Goal: Task Accomplishment & Management: Complete application form

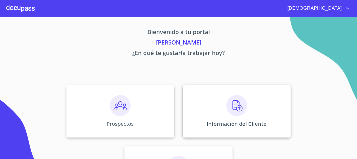
click at [220, 100] on div "Información del Cliente" at bounding box center [237, 111] width 108 height 52
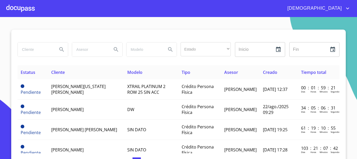
click at [27, 54] on input "search" at bounding box center [36, 49] width 36 height 14
type input "[PERSON_NAME]"
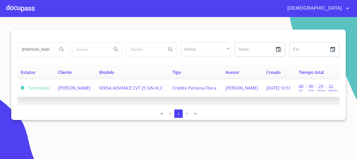
click at [133, 82] on td "VERSA ADVANCE CVT 25 SIN ACC" at bounding box center [133, 88] width 74 height 18
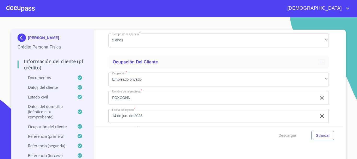
scroll to position [2273, 0]
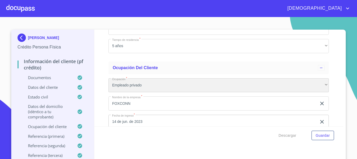
click at [286, 91] on div "Empleado privado" at bounding box center [218, 85] width 220 height 14
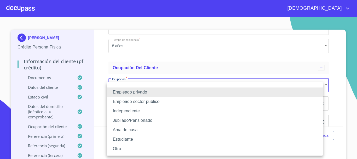
click at [137, 111] on li "Independiente" at bounding box center [215, 110] width 216 height 9
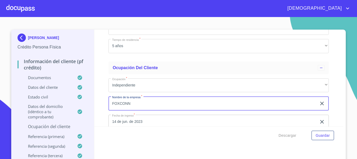
click at [140, 110] on input "FOXCONN" at bounding box center [212, 103] width 208 height 14
type input "F"
type input "c"
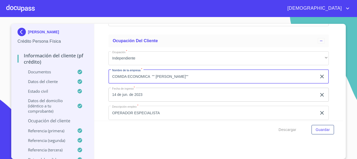
scroll to position [2325, 0]
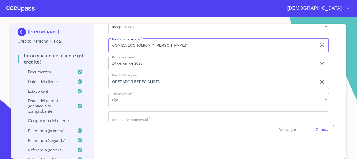
type input "COMIDA ECONOMICA "" DON VICENTE"""
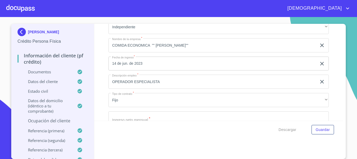
click at [319, 67] on icon "button" at bounding box center [322, 63] width 6 height 6
click at [319, 66] on icon "button" at bounding box center [321, 63] width 5 height 5
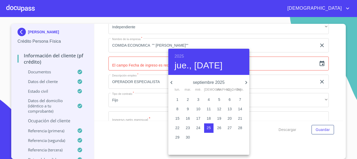
click at [182, 56] on h6 "2025" at bounding box center [179, 56] width 9 height 7
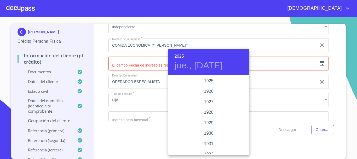
scroll to position [1014, 0]
click at [210, 92] on div "2023" at bounding box center [208, 91] width 81 height 10
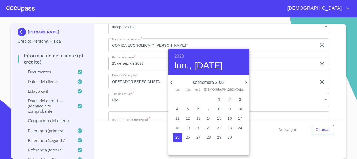
click at [173, 82] on icon "button" at bounding box center [171, 82] width 6 height 6
click at [179, 109] on span "3" at bounding box center [177, 108] width 9 height 5
type input "3 de jul. de 2023"
click at [126, 84] on div at bounding box center [178, 79] width 357 height 159
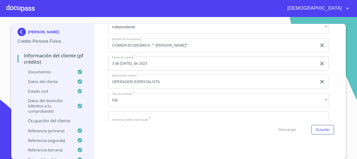
click at [152, 88] on input "OPERADOR ESPECIALISTA" at bounding box center [212, 81] width 208 height 14
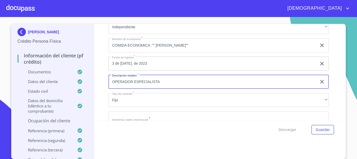
drag, startPoint x: 168, startPoint y: 89, endPoint x: 109, endPoint y: 92, distance: 58.8
click at [109, 89] on input "OPERADOR ESPECIALISTA" at bounding box center [212, 81] width 208 height 14
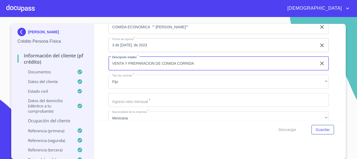
scroll to position [2351, 0]
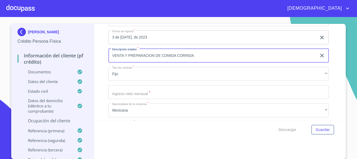
type input "VENTA Y PREPARACION DE COMIDA CORRIDA"
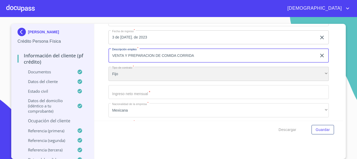
click at [142, 80] on div "Fijo" at bounding box center [218, 74] width 220 height 14
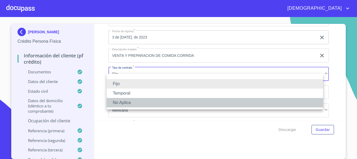
click at [143, 103] on li "No Aplica" at bounding box center [215, 102] width 216 height 9
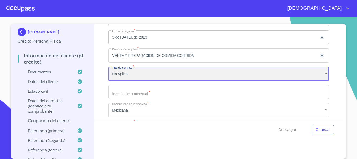
scroll to position [2377, 0]
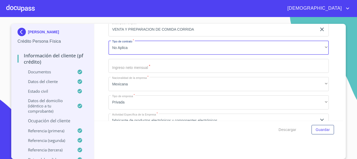
click at [155, 73] on input "Documento de identificación.   *" at bounding box center [218, 66] width 220 height 14
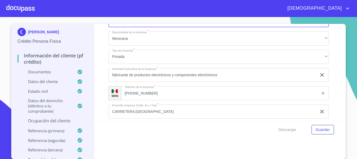
scroll to position [2430, 0]
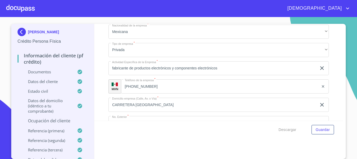
type input "25000"
click at [320, 70] on icon "clear input" at bounding box center [322, 68] width 4 height 4
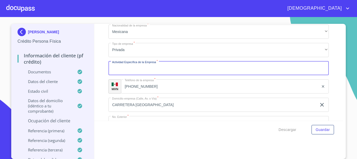
click at [220, 75] on input "Documento de identificación.   *" at bounding box center [218, 68] width 220 height 14
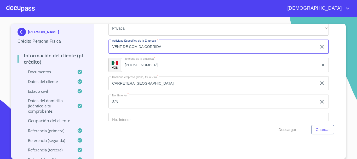
scroll to position [2456, 0]
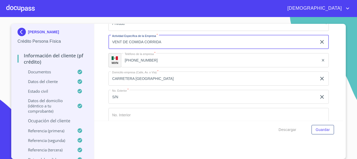
type input "VENT DE COMIDA CORRIDA"
click at [154, 67] on input "(66)46277200" at bounding box center [220, 60] width 198 height 14
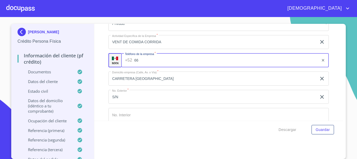
type input "6"
type input "(33)32179057"
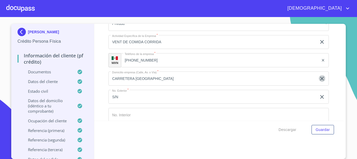
click at [319, 82] on icon "clear input" at bounding box center [322, 78] width 6 height 6
click at [170, 84] on input "Documento de identificación.   *" at bounding box center [218, 78] width 220 height 14
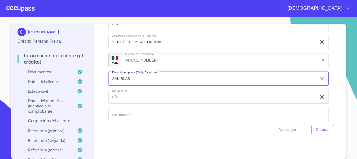
type input "SAN BLAS"
click at [164, 102] on input "S/N" at bounding box center [212, 97] width 208 height 14
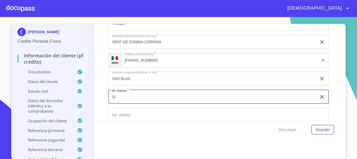
type input "S"
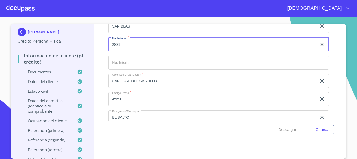
type input "2881"
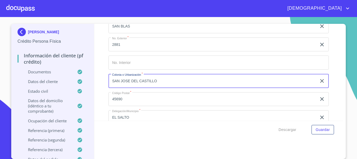
drag, startPoint x: 161, startPoint y: 87, endPoint x: 110, endPoint y: 87, distance: 51.2
click at [110, 87] on input "SAN JOSE DEL CASTILLO" at bounding box center [212, 81] width 208 height 14
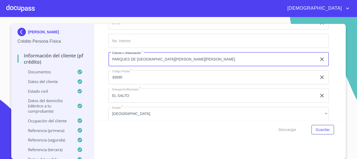
type input "PARQUES DE SANTA CRUZ DEL VALLE"
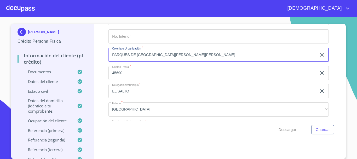
click at [158, 98] on input "EL SALTO" at bounding box center [212, 91] width 208 height 14
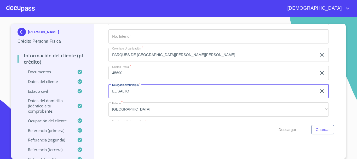
click at [137, 79] on input "45690" at bounding box center [212, 73] width 208 height 14
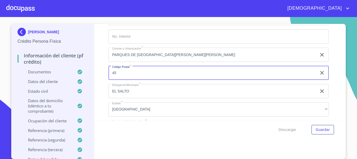
type input "4"
type input "45615"
click at [145, 93] on input "EL SALTO" at bounding box center [212, 91] width 208 height 14
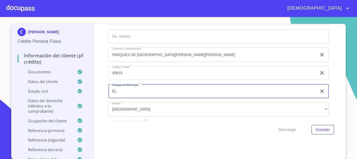
type input "E"
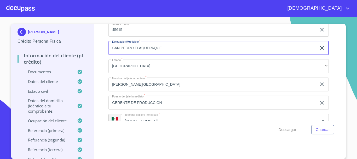
scroll to position [2586, 0]
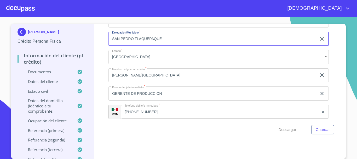
type input "SAN PEDRO TLAQUEPAQUE"
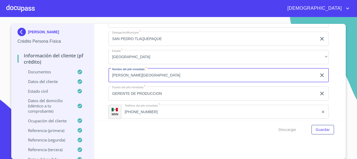
drag, startPoint x: 175, startPoint y: 82, endPoint x: 98, endPoint y: 85, distance: 77.1
click at [98, 85] on div "Información del cliente (PF crédito) Documentos Documento de identificación.   …" at bounding box center [218, 72] width 249 height 97
type input "ANGEL VICENTE REFUGIO"
click at [187, 100] on input "GERENTE DE PRODUCCION" at bounding box center [212, 93] width 208 height 14
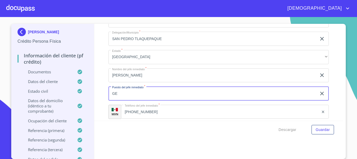
type input "G"
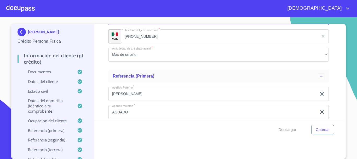
scroll to position [2638, 0]
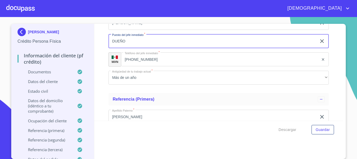
type input "DUEÑO"
click at [321, 61] on icon "clear input" at bounding box center [323, 59] width 4 height 4
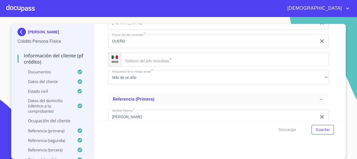
click at [216, 66] on input "Documento de identificación.   *" at bounding box center [225, 59] width 208 height 14
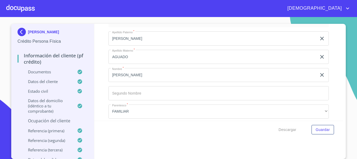
scroll to position [2717, 0]
type input "(33)32179057"
click at [157, 98] on input "Documento de identificación.   *" at bounding box center [218, 93] width 220 height 14
click at [322, 131] on span "Guardar" at bounding box center [323, 129] width 14 height 7
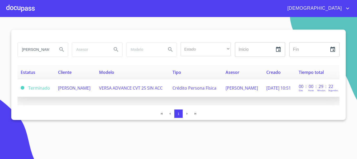
click at [77, 91] on td "ANGEL VICENTE REFUGIO" at bounding box center [75, 88] width 41 height 18
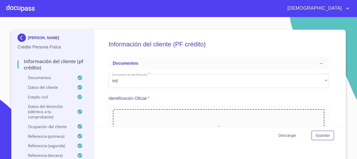
click at [288, 137] on span "Descargar" at bounding box center [287, 135] width 18 height 7
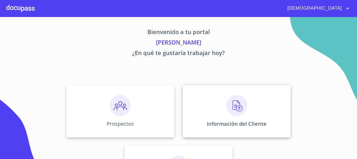
click at [245, 108] on img at bounding box center [236, 105] width 21 height 21
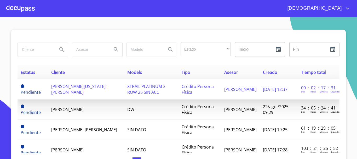
click at [94, 90] on span "[PERSON_NAME][US_STATE] [PERSON_NAME]" at bounding box center [78, 88] width 54 height 11
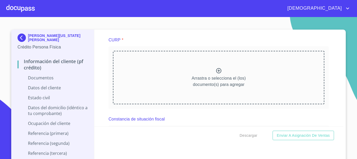
scroll to position [1045, 0]
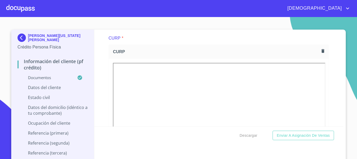
click at [334, 60] on div "Información del cliente (PF crédito) Documentos Documento de identificación.   …" at bounding box center [218, 78] width 249 height 97
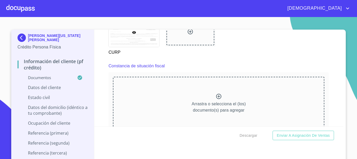
scroll to position [1254, 0]
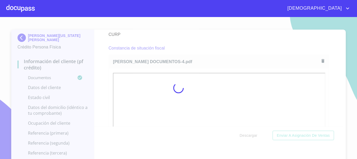
click at [323, 92] on div at bounding box center [178, 88] width 357 height 142
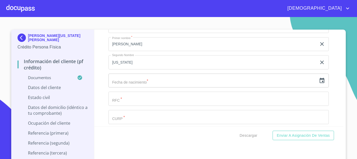
scroll to position [1541, 0]
click at [267, 87] on input "text" at bounding box center [212, 80] width 208 height 14
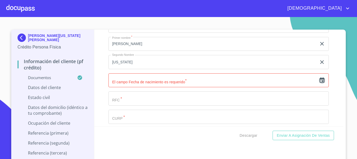
click at [319, 83] on icon "button" at bounding box center [322, 80] width 6 height 6
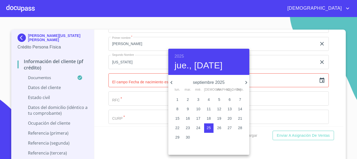
click at [181, 55] on h6 "2025" at bounding box center [179, 56] width 9 height 7
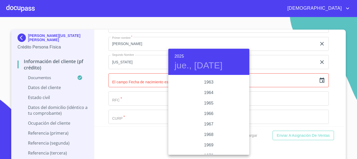
scroll to position [387, 0]
click at [209, 92] on div "1963" at bounding box center [208, 91] width 81 height 10
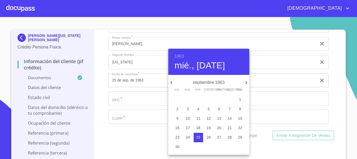
click at [171, 82] on icon "button" at bounding box center [171, 82] width 2 height 3
click at [200, 118] on p "12" at bounding box center [198, 117] width 4 height 5
type input "12 de jun. de 1963"
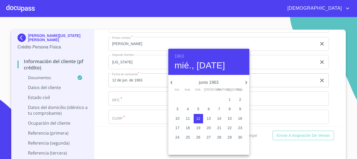
click at [95, 71] on div at bounding box center [178, 79] width 357 height 159
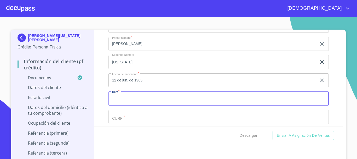
click at [142, 103] on input "Documento de identificación.   *" at bounding box center [218, 98] width 220 height 14
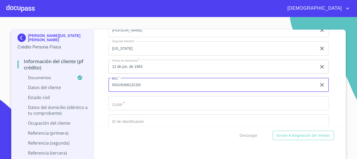
scroll to position [1567, 0]
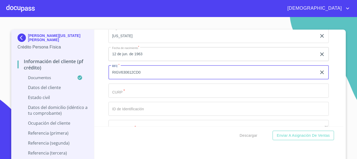
type input "RIGV630612CD0"
click at [121, 95] on input "Documento de identificación.   *" at bounding box center [218, 90] width 220 height 14
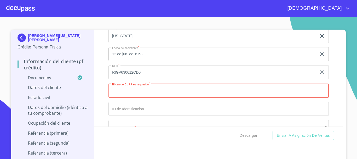
click at [138, 97] on input "Documento de identificación.   *" at bounding box center [218, 90] width 220 height 14
paste input "RIGV630612MSLVRR06"
click at [119, 97] on input "RIGV630612MSLVRR06" at bounding box center [212, 90] width 208 height 14
type input "RIGV630612MSLVRR06"
click at [156, 112] on input "Documento de identificación.   *" at bounding box center [218, 109] width 220 height 14
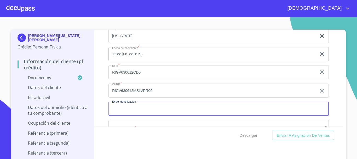
click at [152, 111] on input "Documento de identificación.   *" at bounding box center [218, 109] width 220 height 14
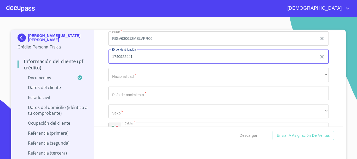
scroll to position [1620, 0]
type input "1740922441"
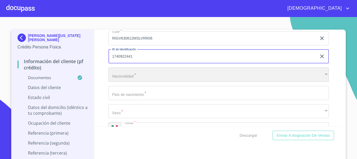
click at [137, 82] on div "​" at bounding box center [218, 74] width 220 height 14
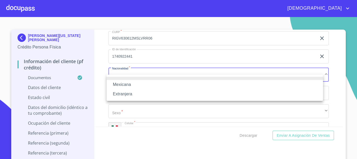
click at [124, 88] on li "Mexicana" at bounding box center [215, 84] width 216 height 9
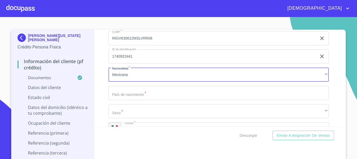
click at [133, 94] on input "Documento de identificación.   *" at bounding box center [218, 93] width 220 height 14
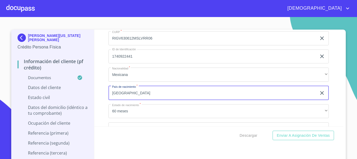
type input "[GEOGRAPHIC_DATA]"
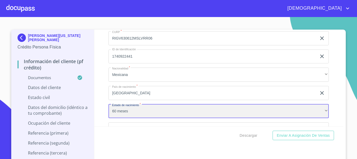
click at [125, 113] on div "60 meses" at bounding box center [218, 111] width 220 height 14
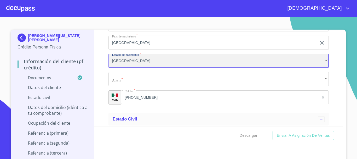
scroll to position [1672, 0]
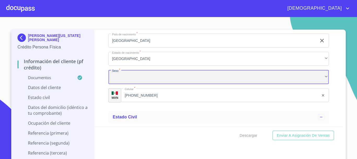
click at [141, 84] on div "​" at bounding box center [218, 77] width 220 height 14
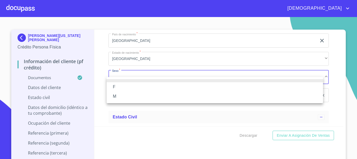
click at [117, 96] on li "M" at bounding box center [215, 95] width 216 height 9
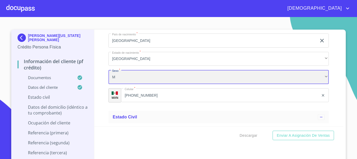
click at [130, 84] on div "M" at bounding box center [218, 77] width 220 height 14
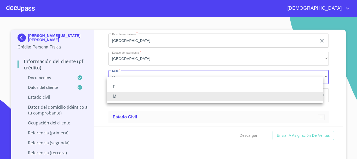
click at [127, 86] on li "F" at bounding box center [215, 86] width 216 height 9
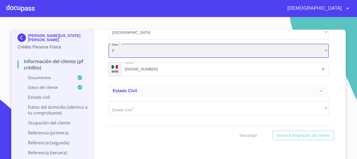
scroll to position [1750, 0]
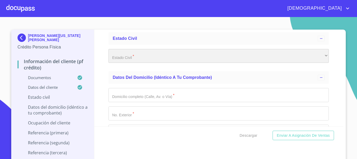
click at [141, 61] on div "​" at bounding box center [218, 56] width 220 height 14
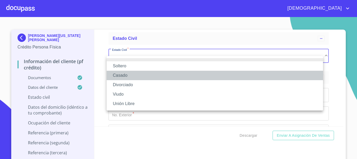
click at [134, 75] on li "Casado" at bounding box center [215, 75] width 216 height 9
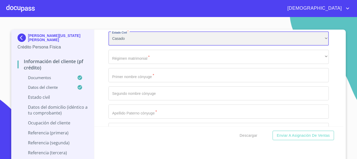
scroll to position [1776, 0]
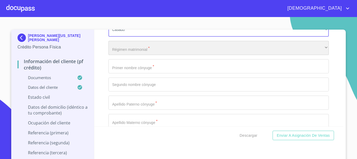
click at [143, 53] on div "​" at bounding box center [218, 48] width 220 height 14
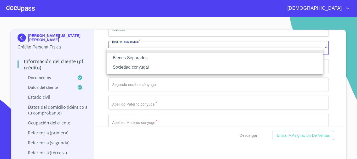
click at [149, 60] on li "Bienes Separados" at bounding box center [215, 57] width 216 height 9
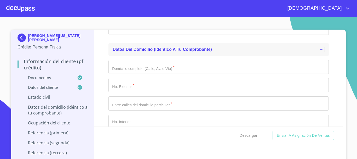
scroll to position [1933, 0]
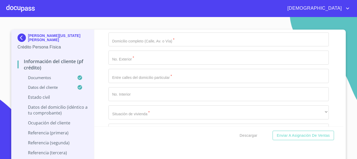
click at [126, 47] on input "Documento de identificación.   *" at bounding box center [218, 39] width 220 height 14
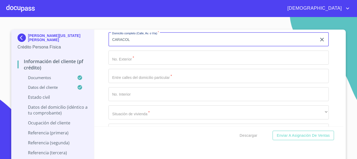
type input "CARACOL"
click at [149, 65] on input "Documento de identificación.   *" at bounding box center [218, 57] width 220 height 14
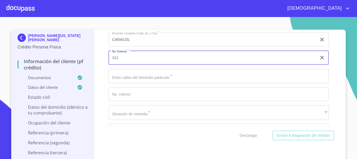
type input "111"
drag, startPoint x: 147, startPoint y: 77, endPoint x: 154, endPoint y: 75, distance: 6.4
click at [148, 77] on input "Documento de identificación.   *" at bounding box center [218, 76] width 220 height 14
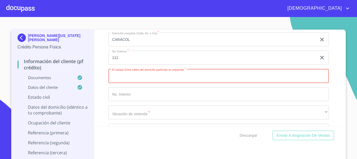
click at [139, 79] on input "Documento de identificación.   *" at bounding box center [218, 76] width 220 height 14
paste input "MEDUZA Y [GEOGRAPHIC_DATA]"
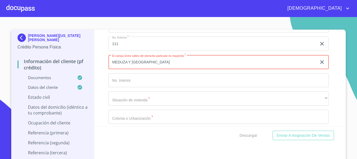
scroll to position [1959, 0]
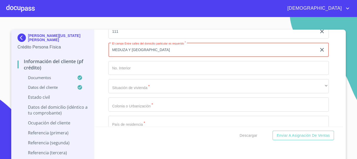
type input "MEDUZA Y [GEOGRAPHIC_DATA]"
click at [143, 70] on input "Documento de identificación.   *" at bounding box center [218, 68] width 220 height 14
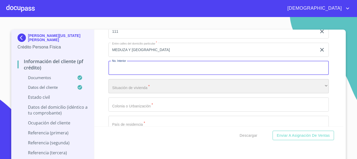
click at [130, 92] on div "​" at bounding box center [218, 86] width 220 height 14
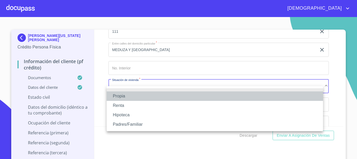
click at [130, 94] on li "Propia" at bounding box center [215, 95] width 216 height 9
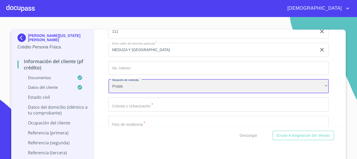
scroll to position [1985, 0]
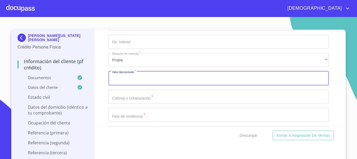
click at [140, 85] on input "Documento de identificación.   *" at bounding box center [218, 78] width 220 height 14
type input "$3,000,000"
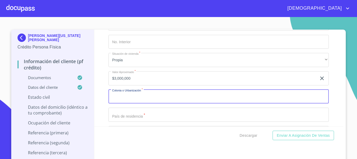
click at [142, 103] on input "Documento de identificación.   *" at bounding box center [218, 96] width 220 height 14
paste input "MAR DE CORTEZC"
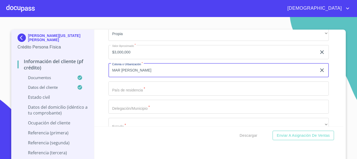
type input "MAR [PERSON_NAME]"
click at [154, 95] on input "Documento de identificación.   *" at bounding box center [218, 88] width 220 height 14
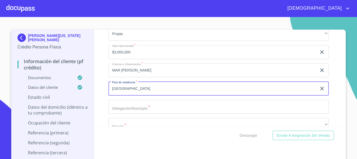
type input "[GEOGRAPHIC_DATA]"
click at [126, 112] on input "Documento de identificación.   *" at bounding box center [218, 107] width 220 height 14
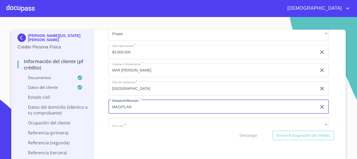
scroll to position [2038, 0]
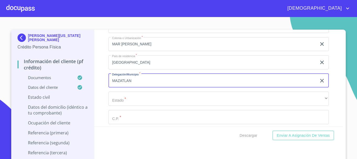
type input "MAZATLAN"
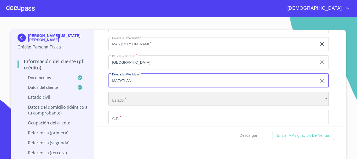
click at [135, 106] on div "​" at bounding box center [218, 98] width 220 height 14
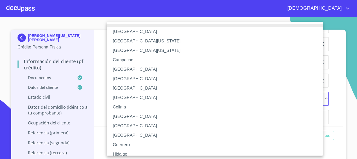
scroll to position [160, 0]
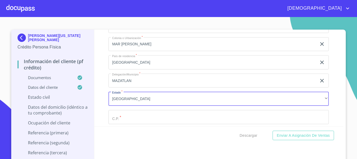
click at [137, 121] on input "Documento de identificación.   *" at bounding box center [218, 117] width 220 height 14
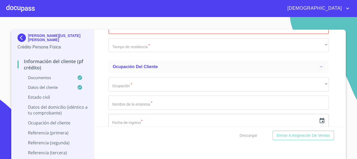
scroll to position [2116, 0]
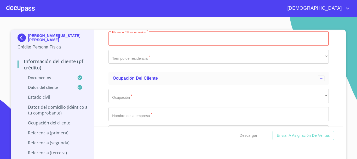
click at [129, 45] on input "Documento de identificación.   *" at bounding box center [218, 38] width 220 height 14
paste input "82130"
type input "82130"
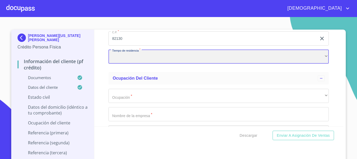
click at [141, 64] on div "​" at bounding box center [218, 57] width 220 height 14
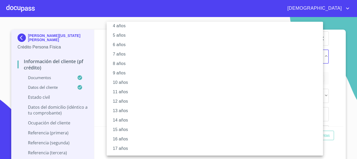
scroll to position [71, 0]
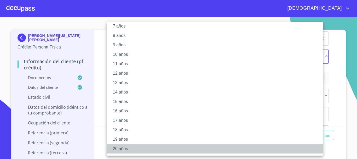
click at [130, 148] on li "20 años" at bounding box center [217, 148] width 220 height 9
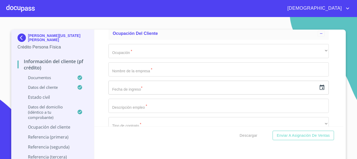
scroll to position [2168, 0]
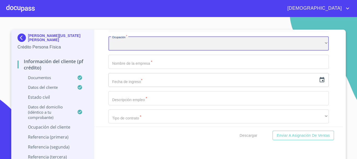
click at [132, 48] on div "​" at bounding box center [218, 43] width 220 height 14
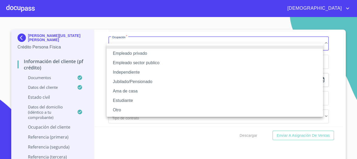
click at [135, 79] on li "Jubilado/Pensionado" at bounding box center [215, 81] width 216 height 9
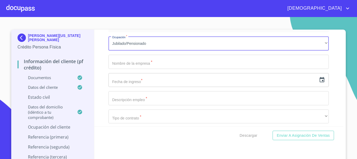
click at [130, 68] on input "Documento de identificación.   *" at bounding box center [218, 62] width 220 height 14
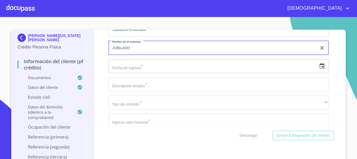
scroll to position [2194, 0]
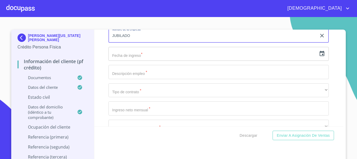
type input "JUBILADO"
click at [146, 79] on input "Documento de identificación.   *" at bounding box center [218, 72] width 220 height 14
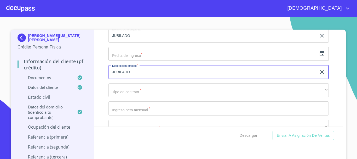
type input "JUBILADO"
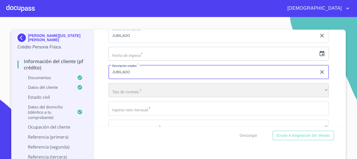
click at [153, 93] on div "​" at bounding box center [218, 90] width 220 height 14
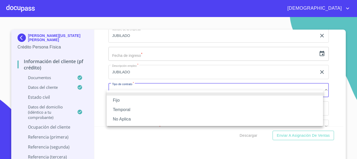
click at [119, 101] on li "Fijo" at bounding box center [215, 99] width 216 height 9
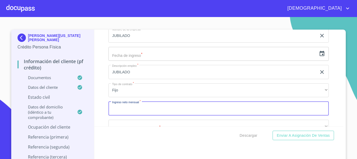
click at [132, 115] on input "Documento de identificación.   *" at bounding box center [218, 108] width 220 height 14
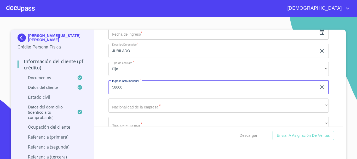
scroll to position [2247, 0]
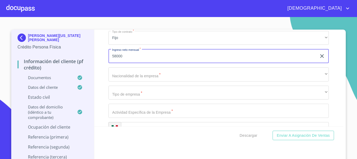
type input "58000"
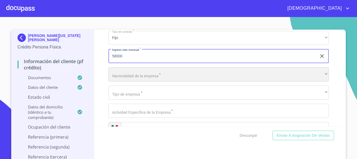
click at [127, 80] on div "​" at bounding box center [218, 74] width 220 height 14
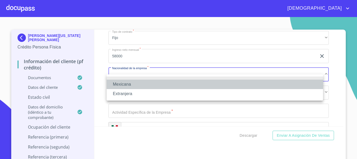
click at [125, 81] on li "Mexicana" at bounding box center [215, 83] width 216 height 9
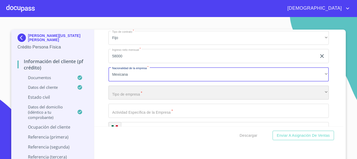
click at [141, 100] on div "​" at bounding box center [218, 92] width 220 height 14
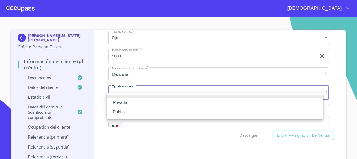
click at [140, 101] on li "Privada" at bounding box center [215, 102] width 216 height 9
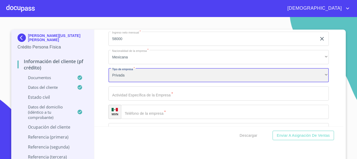
scroll to position [2273, 0]
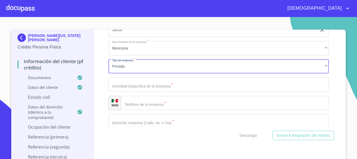
click at [141, 91] on input "Documento de identificación.   *" at bounding box center [218, 84] width 220 height 14
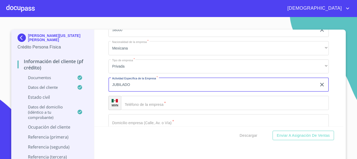
type input "JUBILADO"
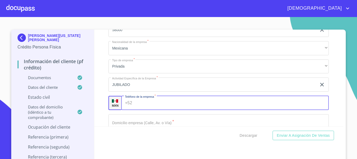
click at [166, 108] on input "Documento de identificación.   *" at bounding box center [231, 103] width 195 height 14
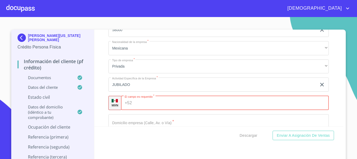
click at [138, 110] on input "Documento de identificación.   *" at bounding box center [231, 103] width 195 height 14
paste input "[PHONE_NUMBER]"
click at [150, 109] on input "[PHONE_NUMBER]" at bounding box center [226, 103] width 185 height 14
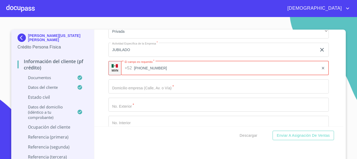
scroll to position [2351, 0]
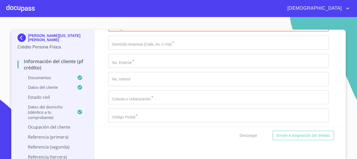
type input "[PHONE_NUMBER]"
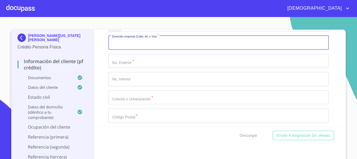
click at [134, 49] on input "Documento de identificación.   *" at bounding box center [218, 43] width 220 height 14
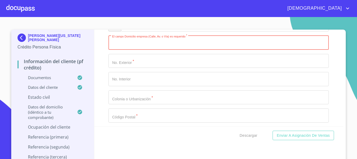
click at [131, 46] on input "Documento de identificación.   *" at bounding box center [218, 43] width 220 height 14
paste input "CARACOL"
type input "CARACOL"
click at [129, 65] on input "Documento de identificación.   *" at bounding box center [218, 61] width 220 height 14
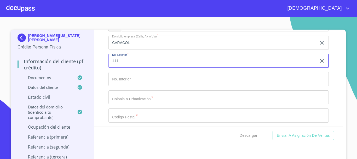
type input "111"
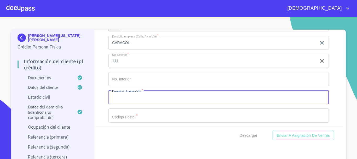
click at [137, 97] on input "Documento de identificación.   *" at bounding box center [218, 97] width 220 height 14
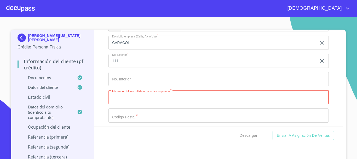
click at [130, 103] on input "Documento de identificación.   *" at bounding box center [218, 97] width 220 height 14
paste input "MAR DE CORTEZC."
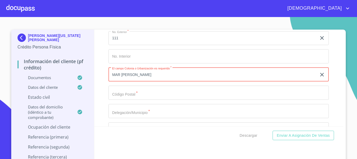
scroll to position [2403, 0]
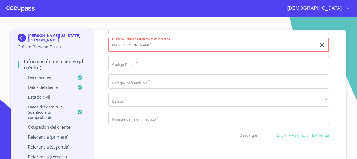
type input "MAR [PERSON_NAME]"
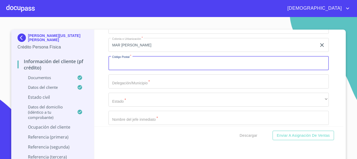
click at [129, 64] on input "Documento de identificación.   *" at bounding box center [218, 63] width 220 height 14
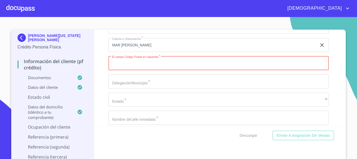
click at [129, 70] on input "Documento de identificación.   *" at bounding box center [218, 63] width 220 height 14
type input "82130"
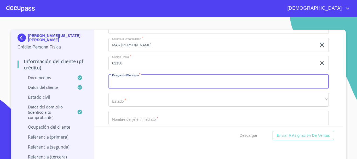
click at [139, 88] on input "Documento de identificación.   *" at bounding box center [218, 81] width 220 height 14
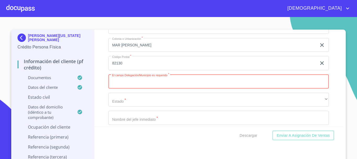
click at [131, 88] on input "Documento de identificación.   *" at bounding box center [218, 81] width 220 height 14
type input "MAZATLAN"
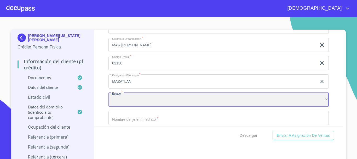
click at [140, 107] on div "​" at bounding box center [218, 99] width 220 height 14
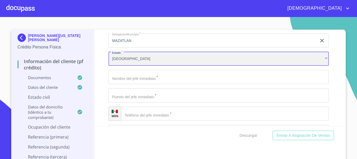
scroll to position [2456, 0]
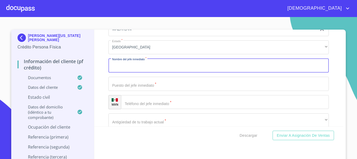
click at [128, 72] on input "Documento de identificación.   *" at bounding box center [218, 65] width 220 height 14
type input "[PERSON_NAME][US_STATE] [PERSON_NAME]"
click at [137, 91] on input "Documento de identificación.   *" at bounding box center [218, 84] width 220 height 14
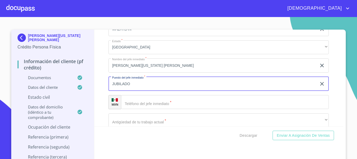
type input "JUBILADO"
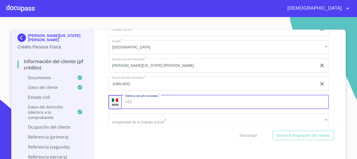
click at [176, 109] on input "Documento de identificación.   *" at bounding box center [231, 102] width 195 height 14
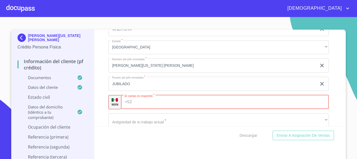
click at [134, 109] on input "Documento de identificación.   *" at bounding box center [231, 102] width 195 height 14
paste input "[PHONE_NUMBER]"
click at [150, 108] on input "[PHONE_NUMBER]" at bounding box center [226, 102] width 185 height 14
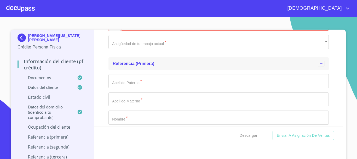
scroll to position [2534, 0]
type input "[PHONE_NUMBER]"
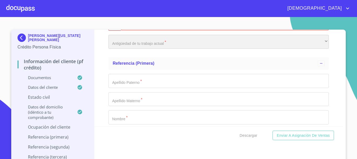
click at [156, 49] on div "​" at bounding box center [218, 42] width 220 height 14
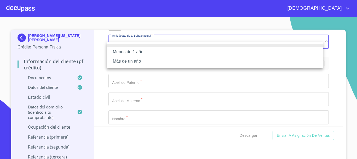
click at [141, 60] on li "Más de un año" at bounding box center [215, 60] width 216 height 9
